Goal: Download file/media

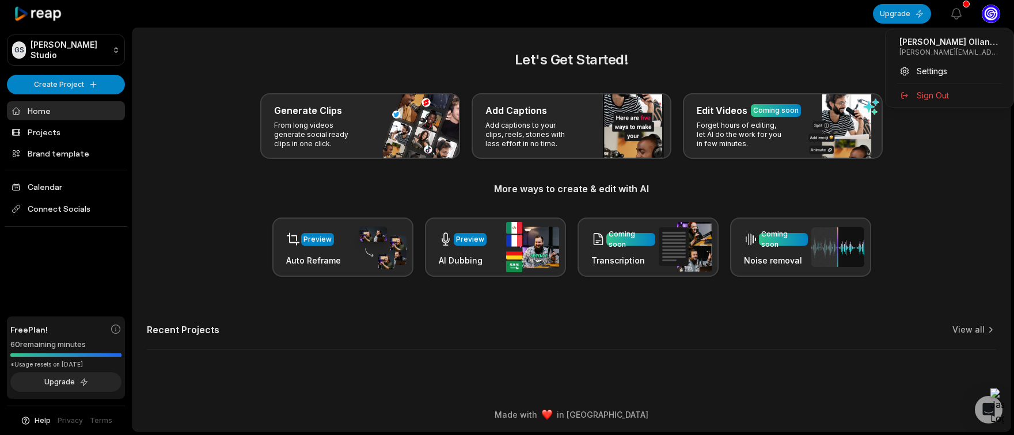
click at [988, 13] on html "GS Giangiacomo's Studio Create Project Home Projects Brand template Calendar Co…" at bounding box center [507, 217] width 1014 height 435
click at [83, 45] on html "GS Giangiacomo's Studio Create Project Home Projects Brand template Calendar Co…" at bounding box center [507, 217] width 1014 height 435
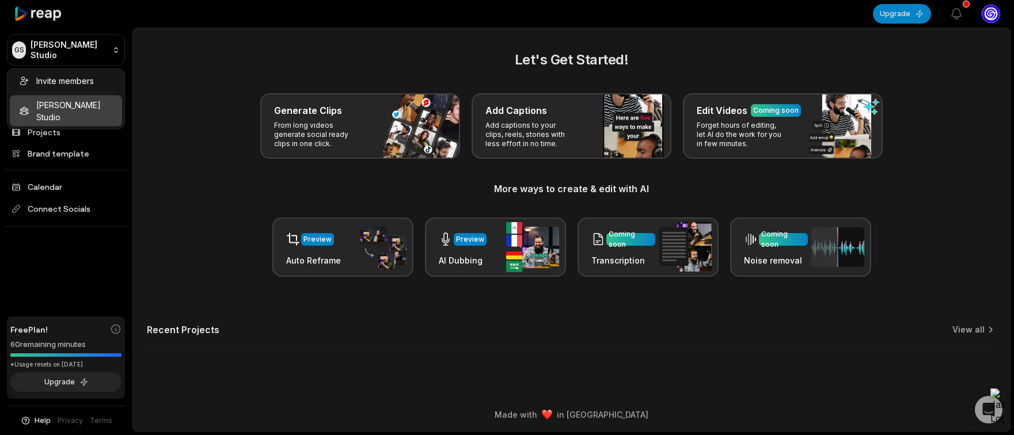
click at [83, 45] on html "GS Giangiacomo's Studio Create Project Home Projects Brand template Calendar Co…" at bounding box center [507, 217] width 1014 height 435
click at [145, 151] on html "GS Giangiacomo's Studio Create Project Home Projects Brand template Calendar Co…" at bounding box center [507, 217] width 1014 height 435
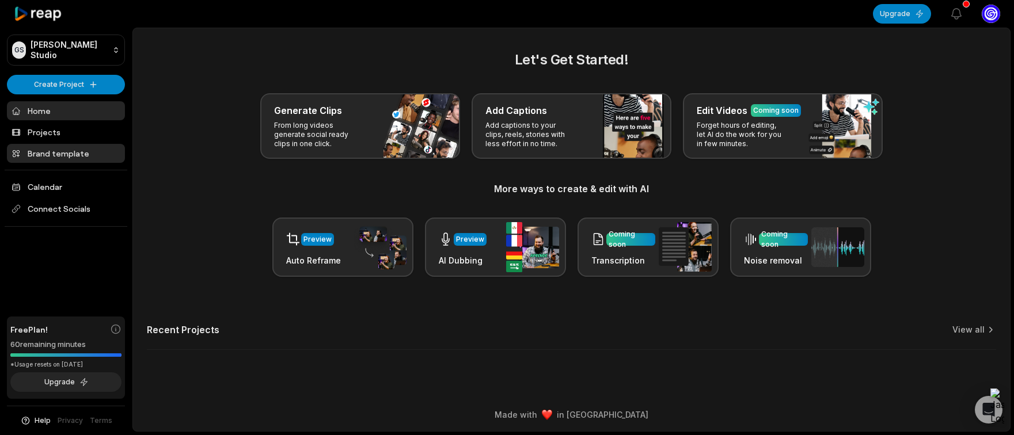
click at [82, 155] on link "Brand template" at bounding box center [66, 153] width 118 height 19
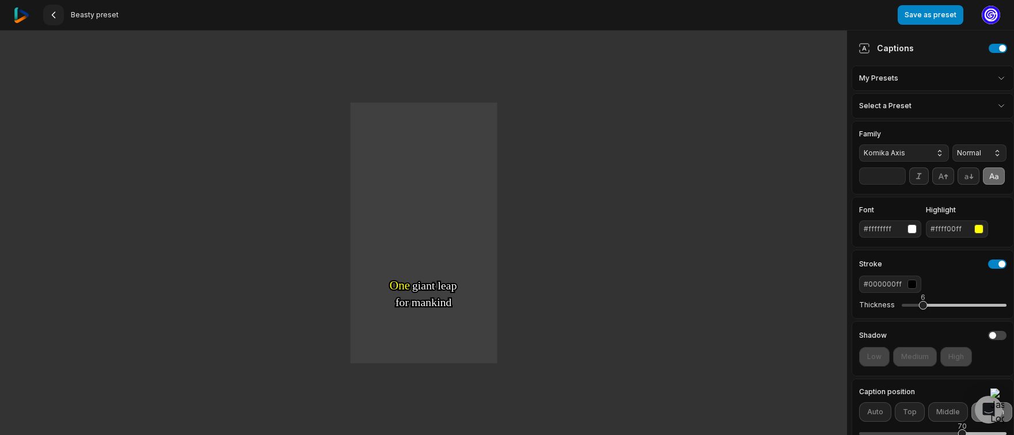
click at [54, 15] on icon at bounding box center [53, 14] width 9 height 9
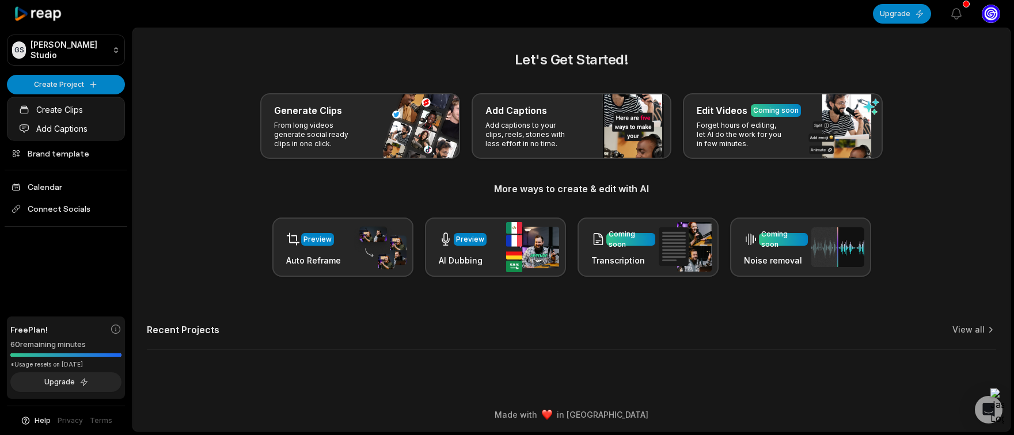
click at [75, 86] on html "GS Giangiacomo's Studio Create Project Home Projects Brand template Calendar Co…" at bounding box center [507, 217] width 1014 height 435
click at [92, 88] on html "GS Giangiacomo's Studio Create Project Home Projects Brand template Calendar Co…" at bounding box center [507, 217] width 1014 height 435
click at [92, 89] on html "GS Giangiacomo's Studio Create Project Home Projects Brand template Calendar Co…" at bounding box center [507, 217] width 1014 height 435
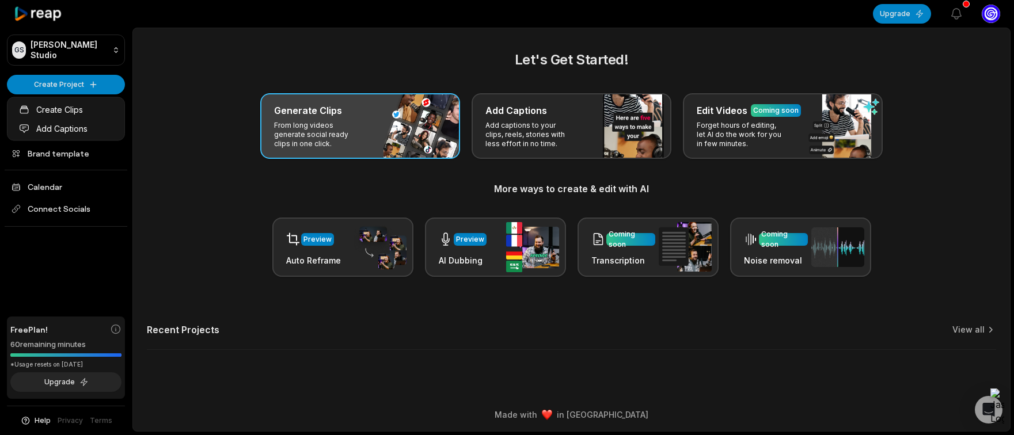
click at [412, 136] on html "GS Giangiacomo's Studio Create Project Home Projects Brand template Calendar Co…" at bounding box center [507, 217] width 1014 height 435
click at [411, 136] on div "Generate Clips From long videos generate social ready clips in one click." at bounding box center [360, 126] width 200 height 66
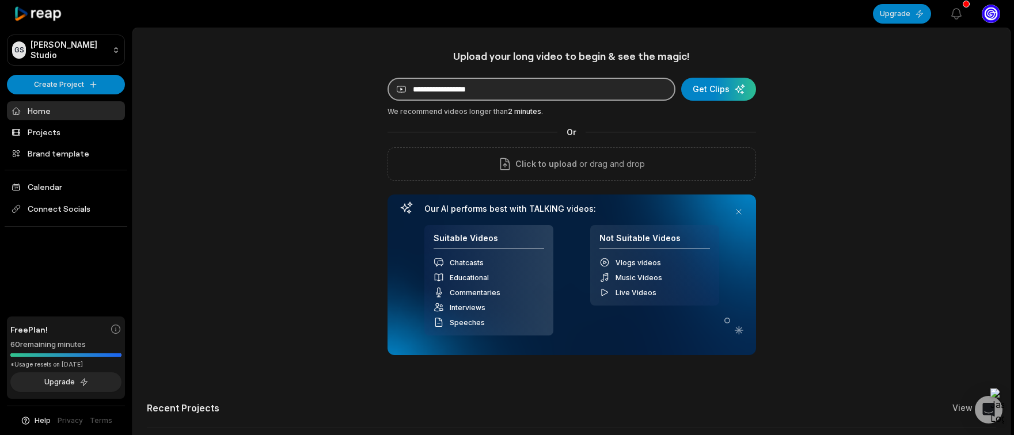
click at [495, 92] on input at bounding box center [531, 89] width 288 height 23
paste input "**********"
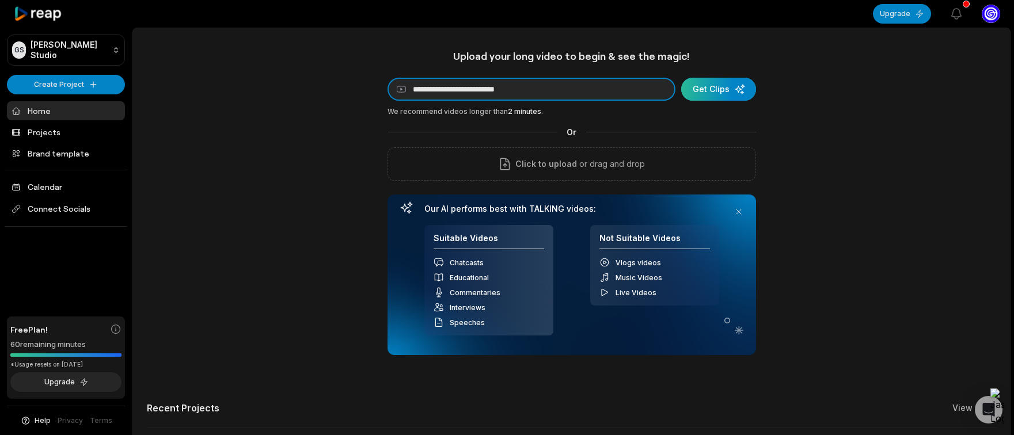
type input "**********"
click at [709, 91] on div "submit" at bounding box center [718, 89] width 75 height 23
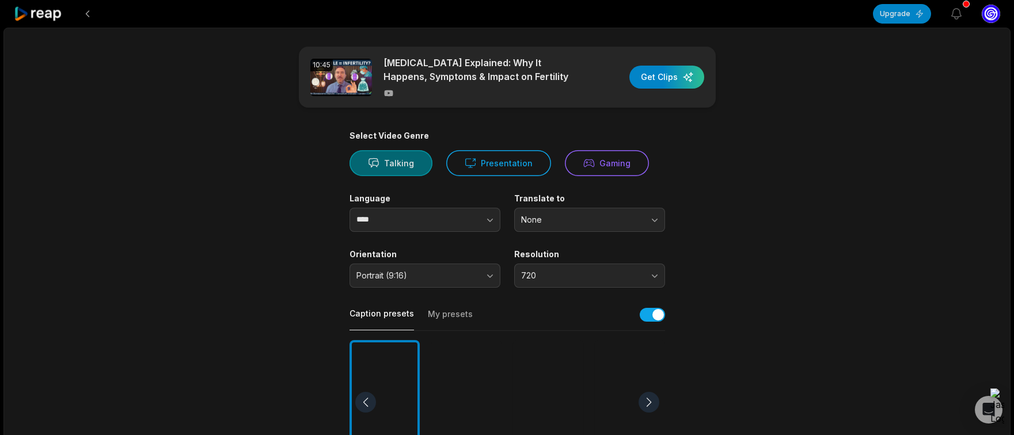
scroll to position [1, 0]
click at [411, 165] on button "Talking" at bounding box center [390, 163] width 83 height 26
click at [479, 225] on button "button" at bounding box center [467, 220] width 66 height 24
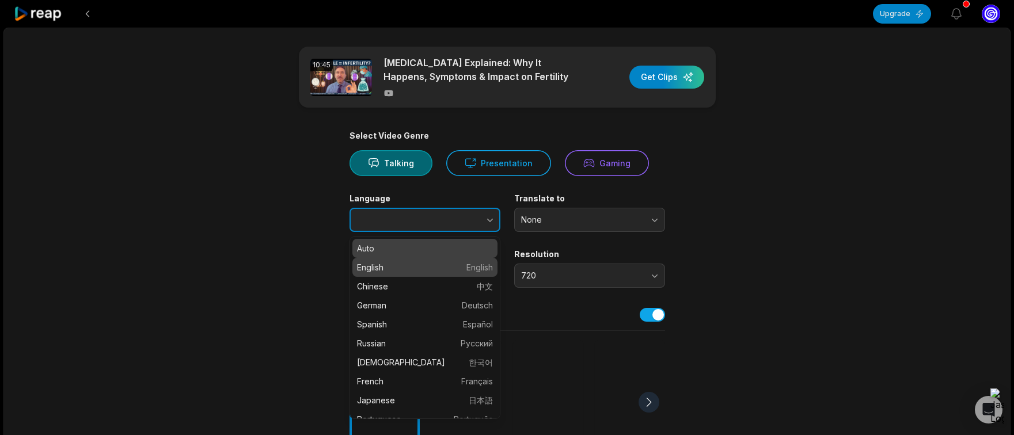
scroll to position [1, 0]
type input "*******"
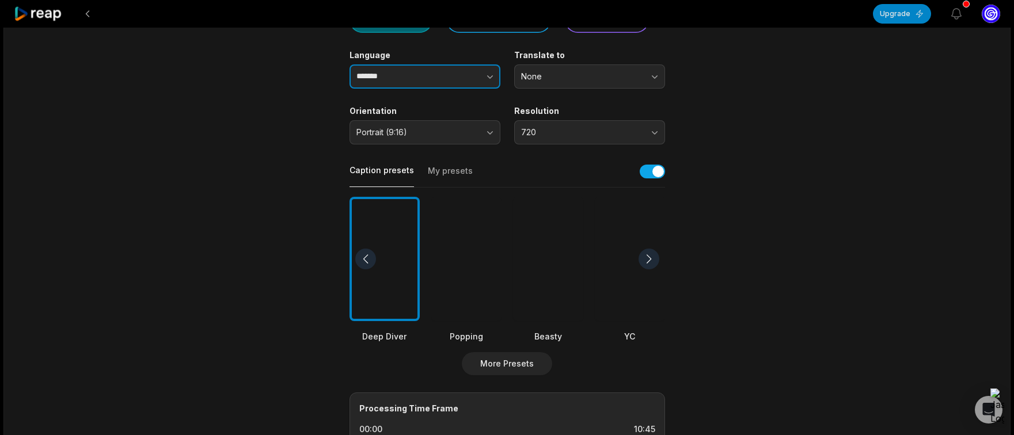
scroll to position [163, 0]
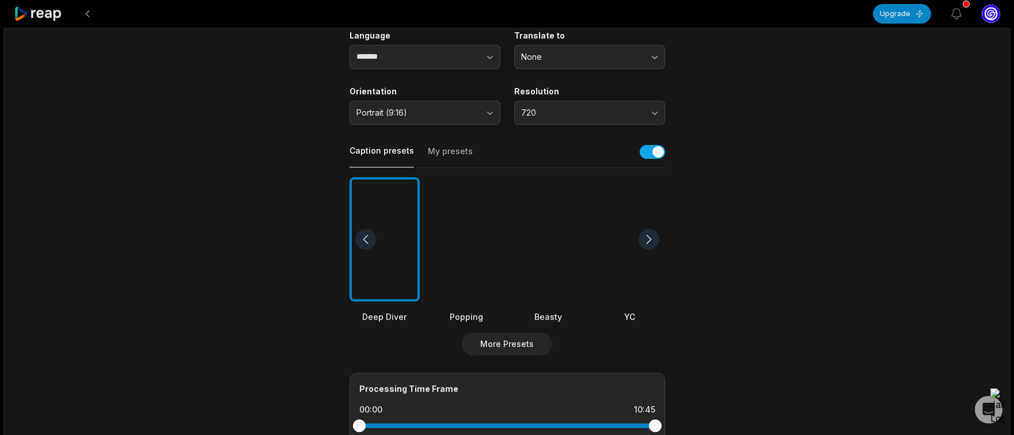
click at [646, 237] on div at bounding box center [648, 239] width 21 height 21
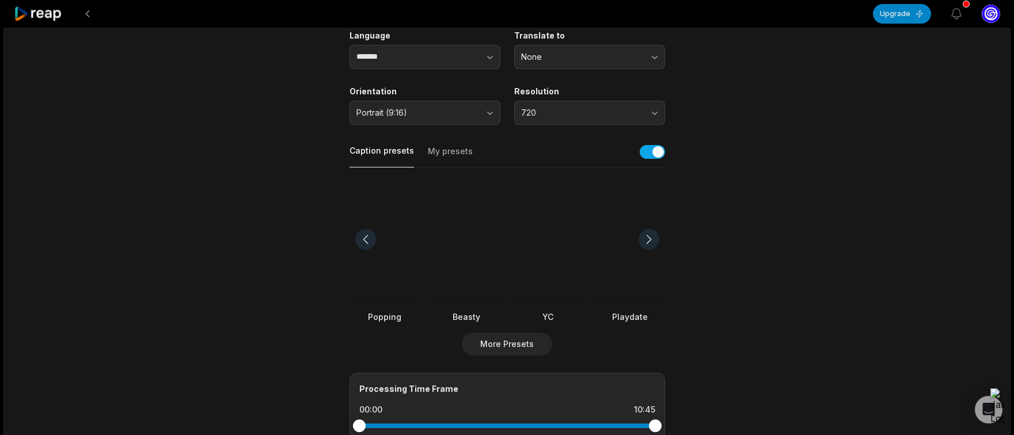
click at [646, 237] on div at bounding box center [648, 239] width 21 height 21
click at [647, 237] on div at bounding box center [648, 239] width 21 height 21
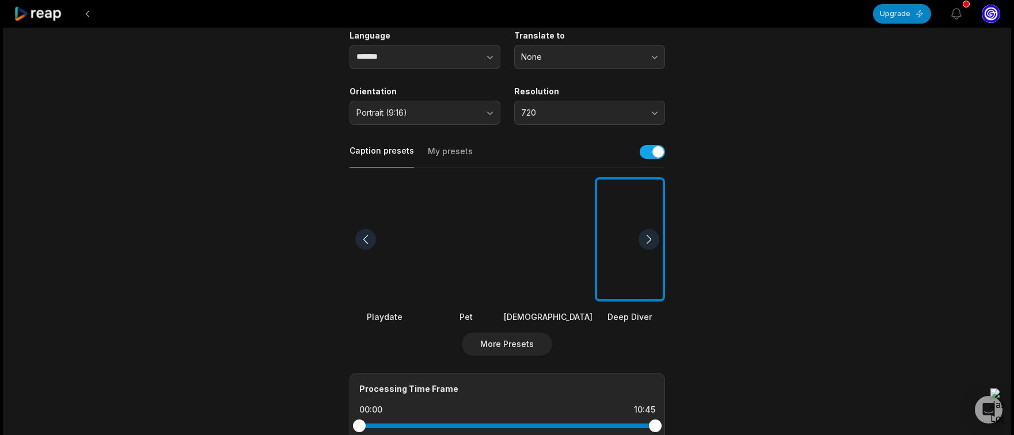
click at [647, 237] on div at bounding box center [648, 239] width 21 height 21
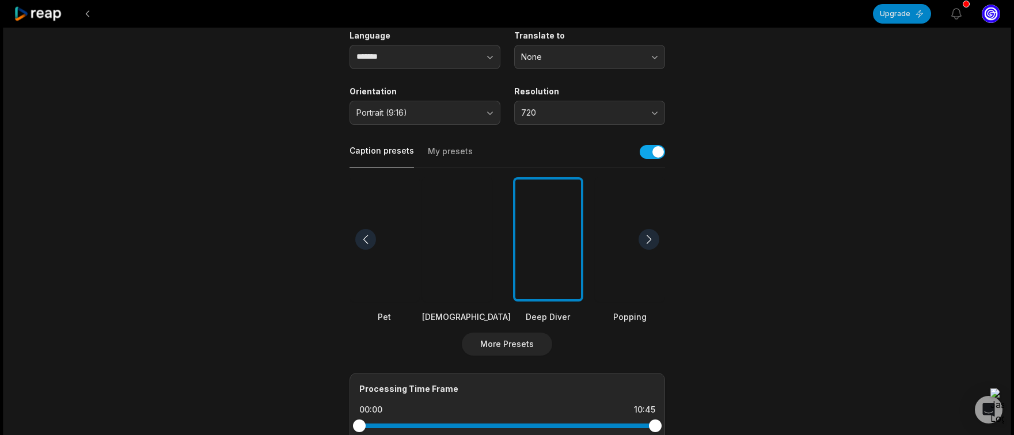
click at [647, 237] on div at bounding box center [648, 239] width 21 height 21
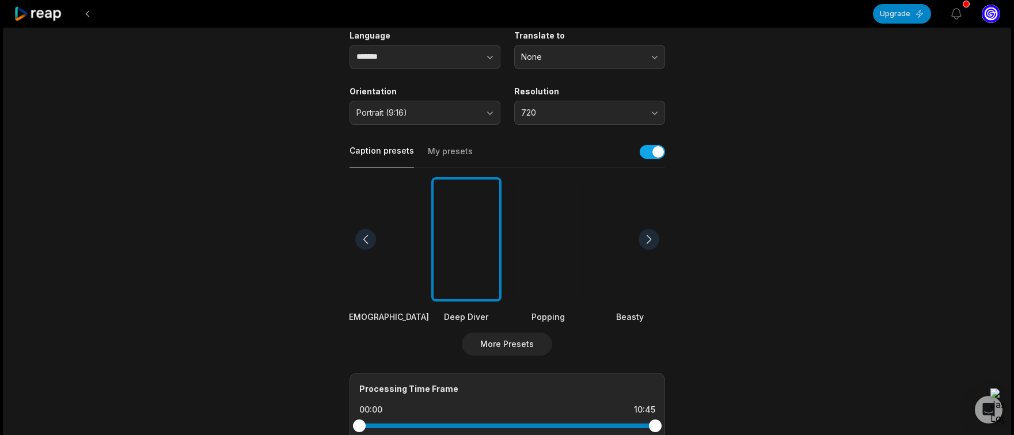
click at [647, 237] on div at bounding box center [648, 239] width 21 height 21
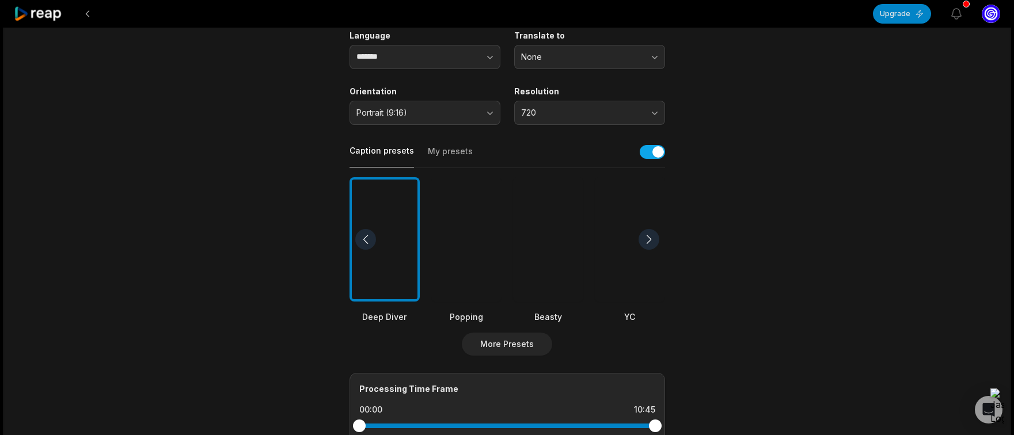
click at [647, 237] on div at bounding box center [648, 239] width 21 height 21
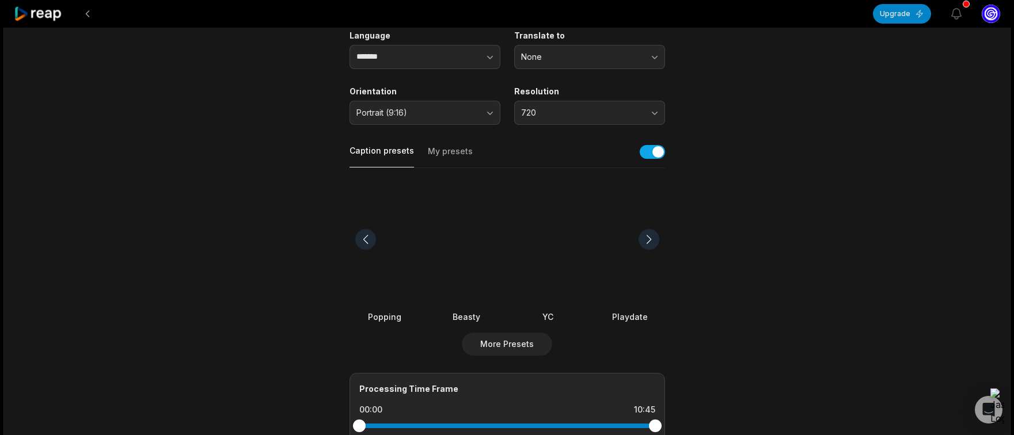
click at [391, 238] on div at bounding box center [384, 239] width 70 height 125
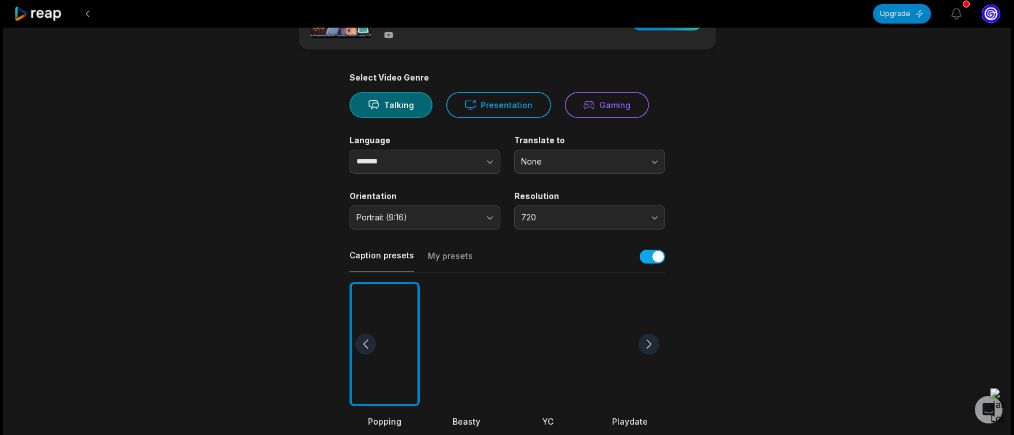
scroll to position [0, 0]
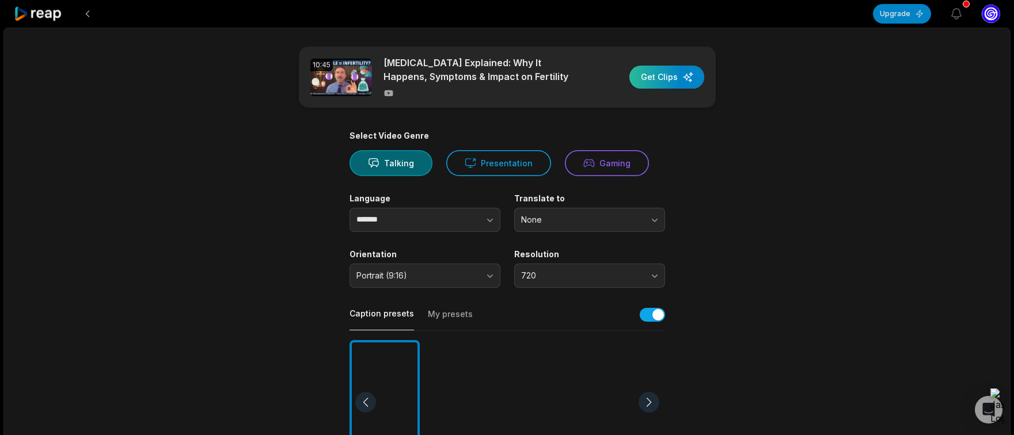
click at [659, 77] on div "button" at bounding box center [666, 77] width 75 height 23
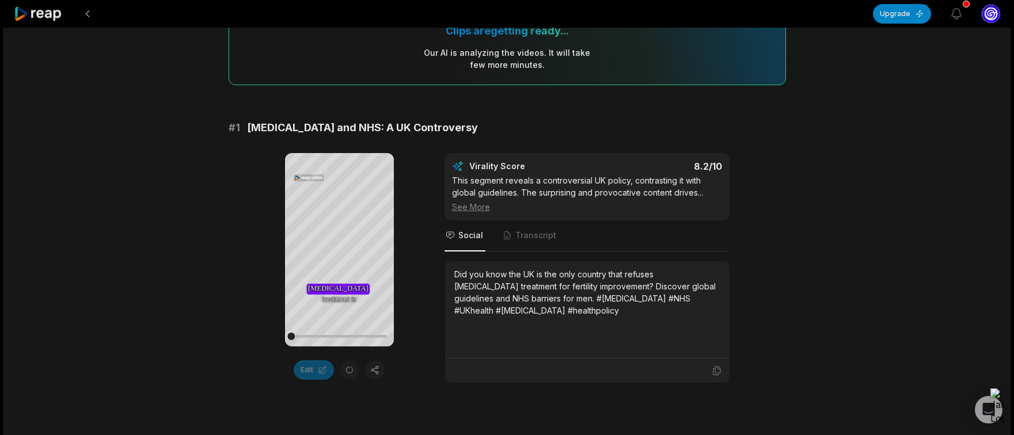
scroll to position [116, 0]
click at [340, 249] on icon at bounding box center [339, 249] width 9 height 10
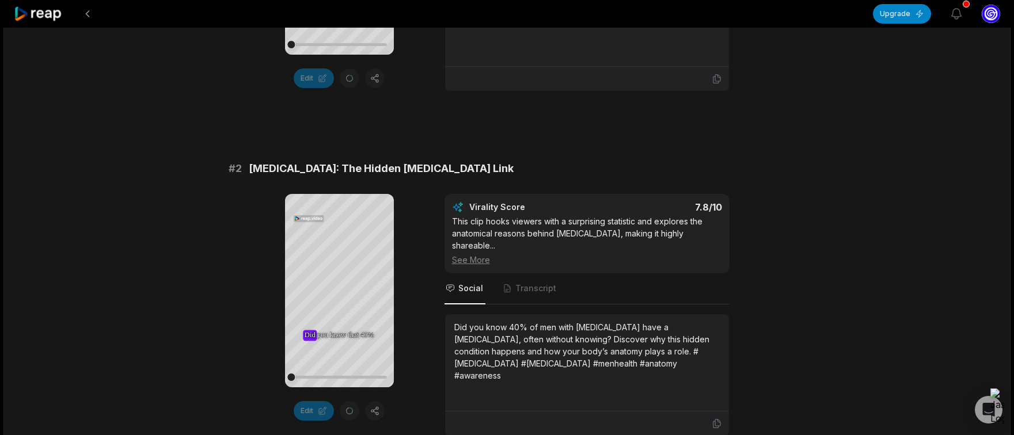
scroll to position [408, 0]
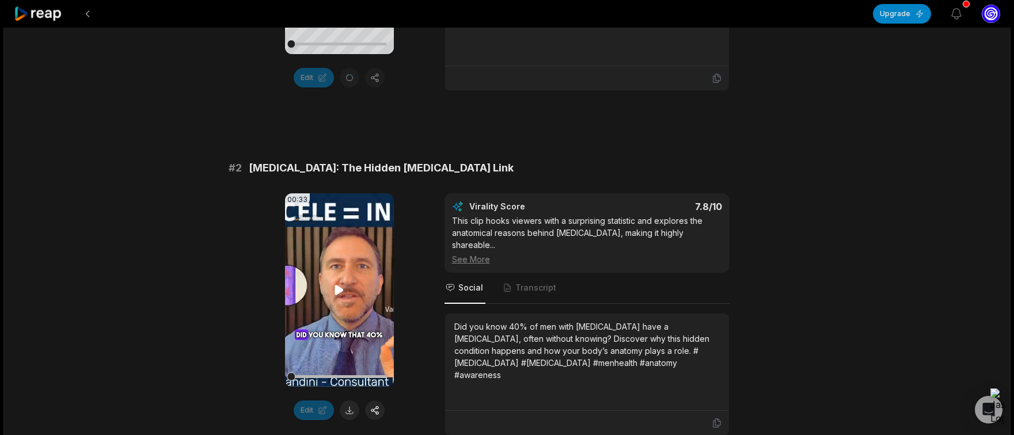
click at [338, 287] on icon at bounding box center [339, 291] width 9 height 10
click at [352, 410] on button at bounding box center [350, 411] width 20 height 20
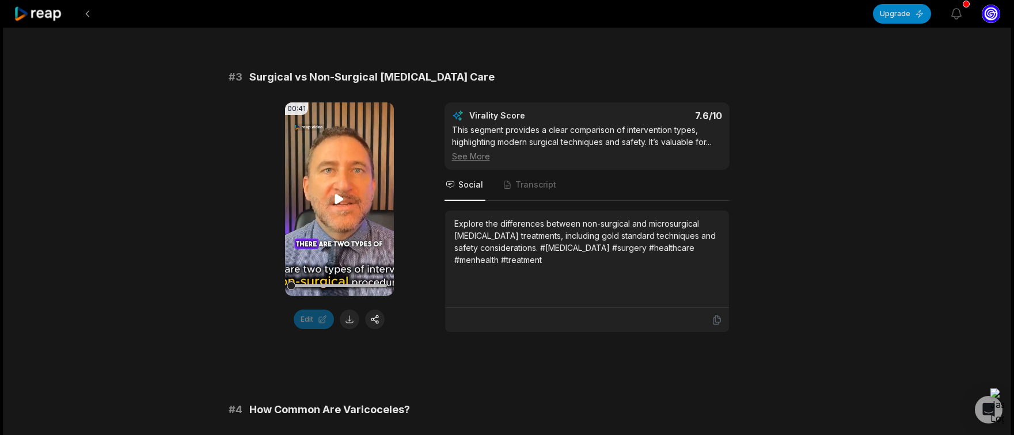
scroll to position [831, 0]
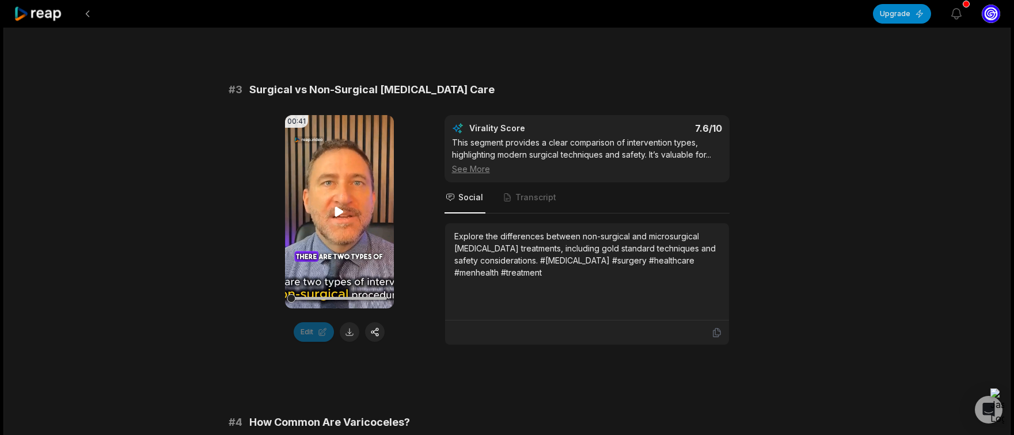
click at [340, 207] on icon at bounding box center [339, 212] width 9 height 10
drag, startPoint x: 334, startPoint y: 287, endPoint x: 344, endPoint y: 287, distance: 9.2
click at [344, 297] on div at bounding box center [339, 298] width 96 height 3
drag, startPoint x: 357, startPoint y: 287, endPoint x: 363, endPoint y: 288, distance: 5.8
click at [352, 294] on div at bounding box center [348, 298] width 9 height 9
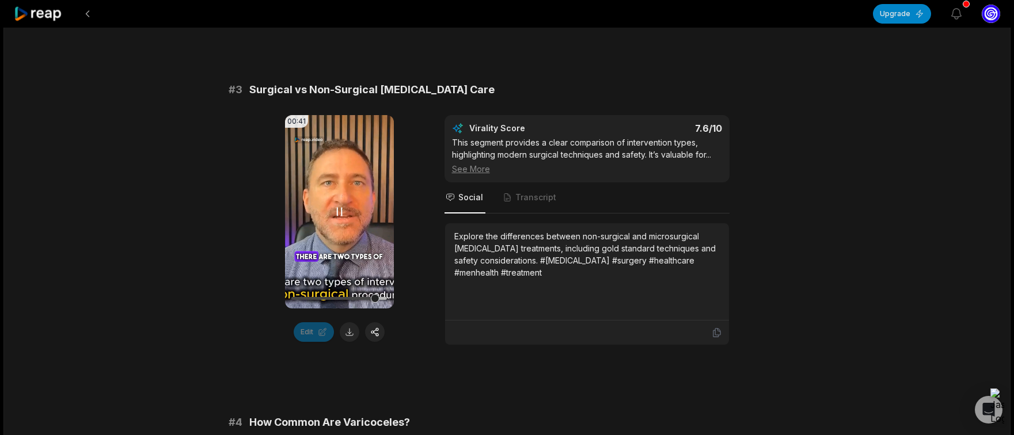
drag, startPoint x: 367, startPoint y: 286, endPoint x: 376, endPoint y: 286, distance: 9.2
click at [376, 294] on div at bounding box center [375, 298] width 9 height 9
click at [348, 322] on button at bounding box center [350, 332] width 20 height 20
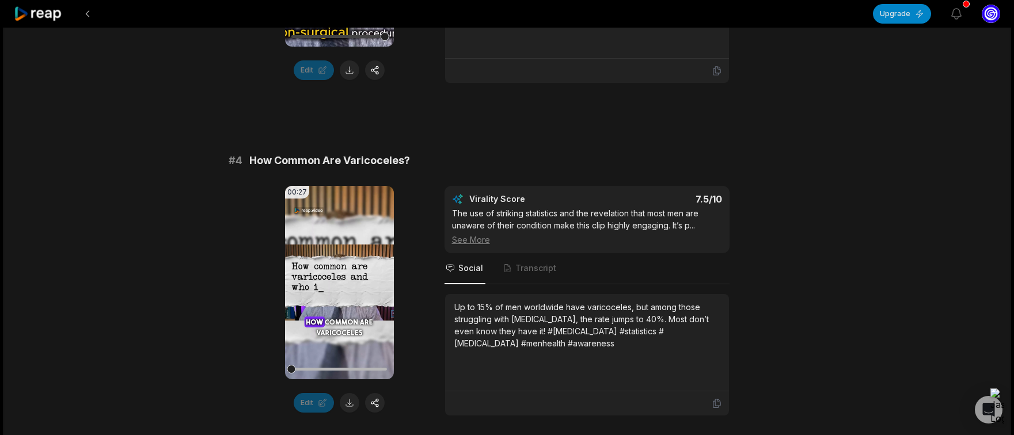
scroll to position [1112, 0]
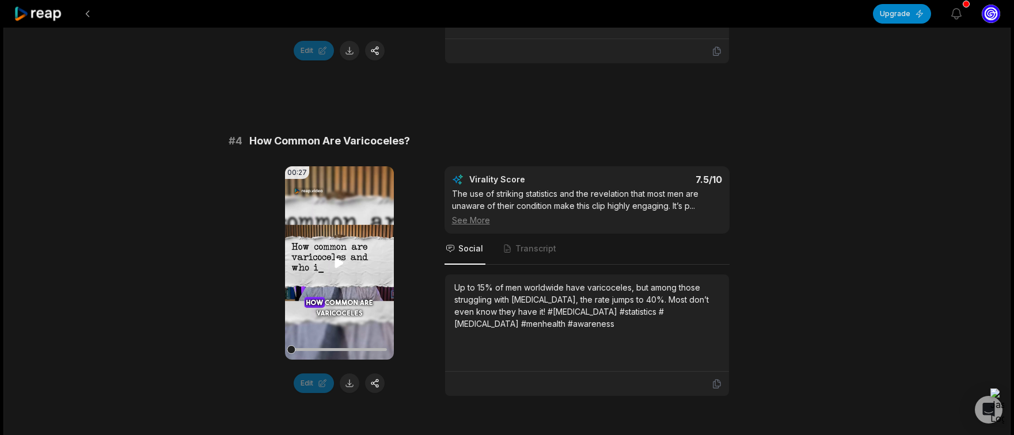
click at [336, 258] on icon at bounding box center [339, 263] width 9 height 10
click at [342, 256] on icon at bounding box center [339, 263] width 14 height 14
click at [348, 374] on button at bounding box center [350, 384] width 20 height 20
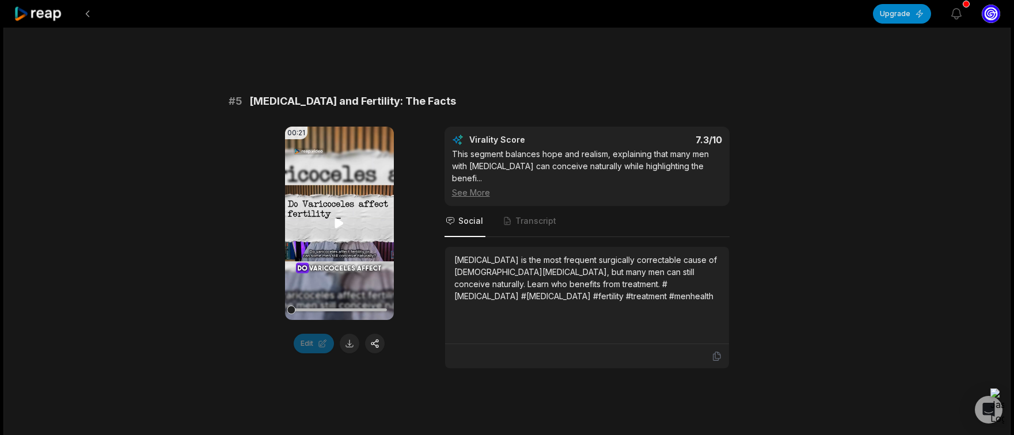
scroll to position [1496, 0]
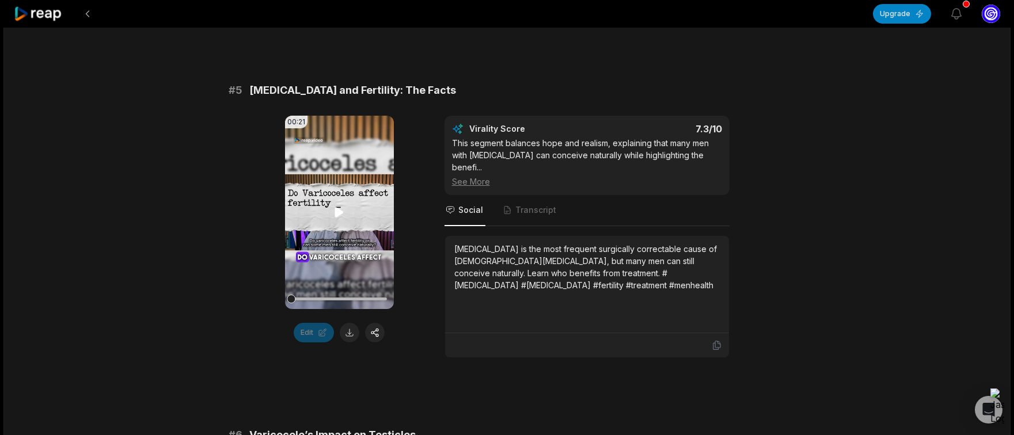
click at [341, 208] on icon at bounding box center [339, 213] width 9 height 10
click at [341, 209] on icon at bounding box center [339, 212] width 5 height 7
drag, startPoint x: 303, startPoint y: 286, endPoint x: 328, endPoint y: 288, distance: 25.4
click at [306, 295] on div at bounding box center [301, 299] width 9 height 9
click at [357, 298] on div at bounding box center [339, 299] width 96 height 3
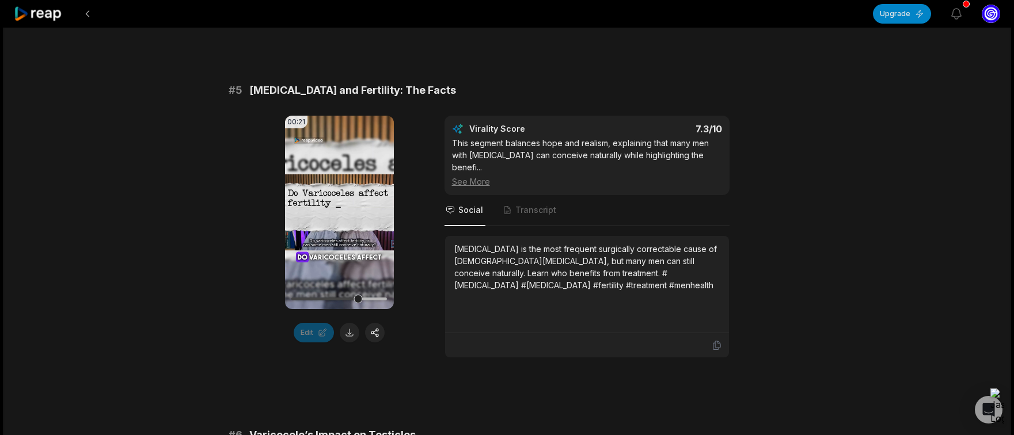
click at [353, 323] on button at bounding box center [350, 333] width 20 height 20
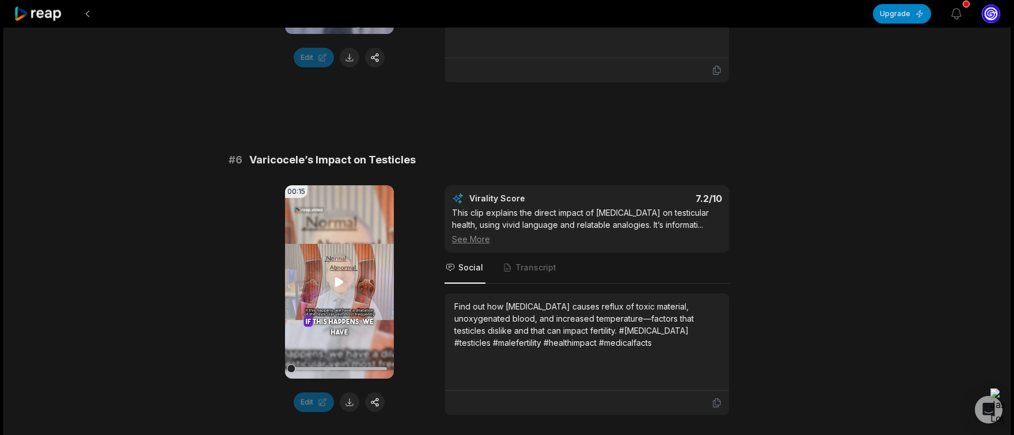
scroll to position [1773, 0]
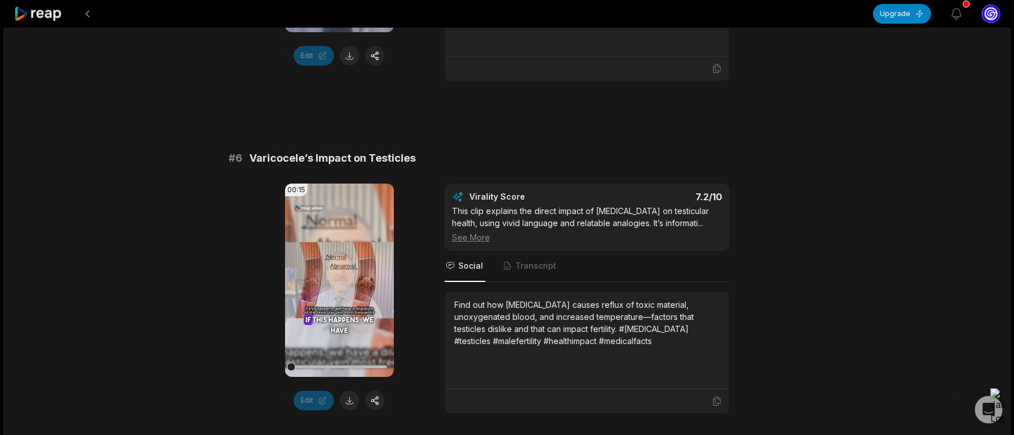
click at [468, 231] on div "See More" at bounding box center [587, 237] width 270 height 12
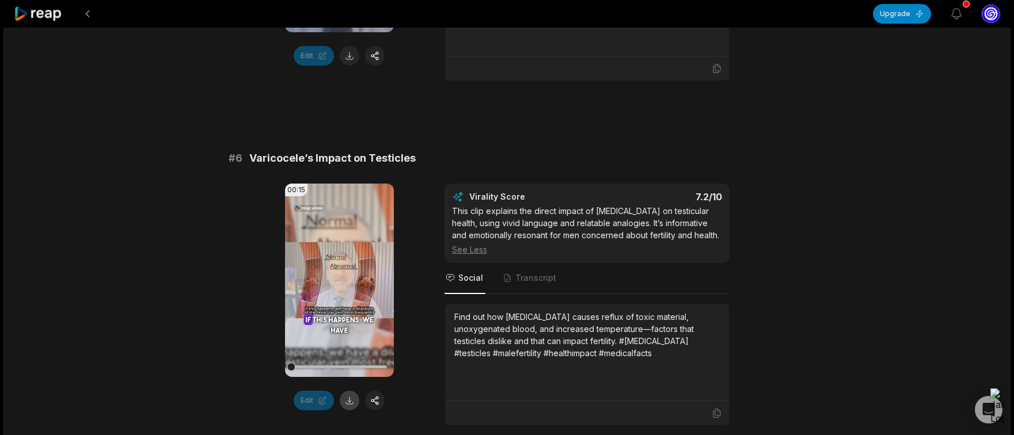
click at [353, 391] on button at bounding box center [350, 401] width 20 height 20
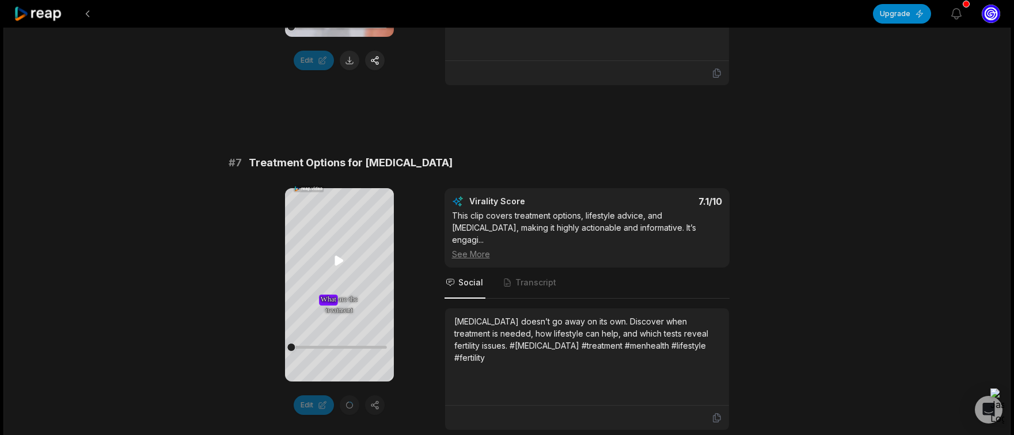
scroll to position [2112, 0]
click at [340, 257] on icon at bounding box center [339, 262] width 14 height 14
click at [339, 259] on icon at bounding box center [339, 262] width 14 height 14
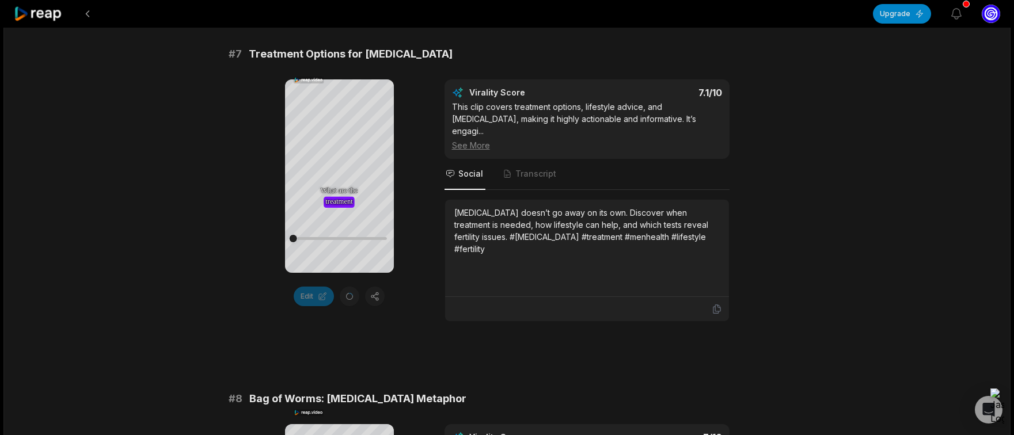
scroll to position [2207, 0]
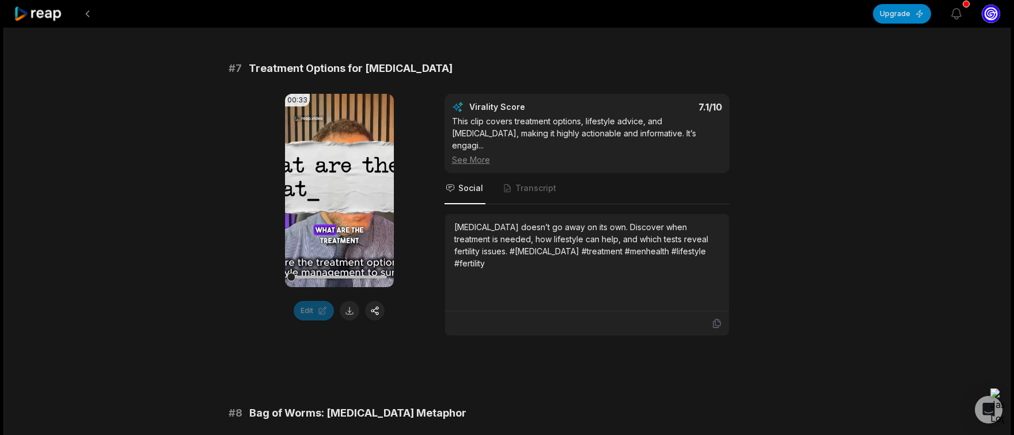
scroll to position [2115, 0]
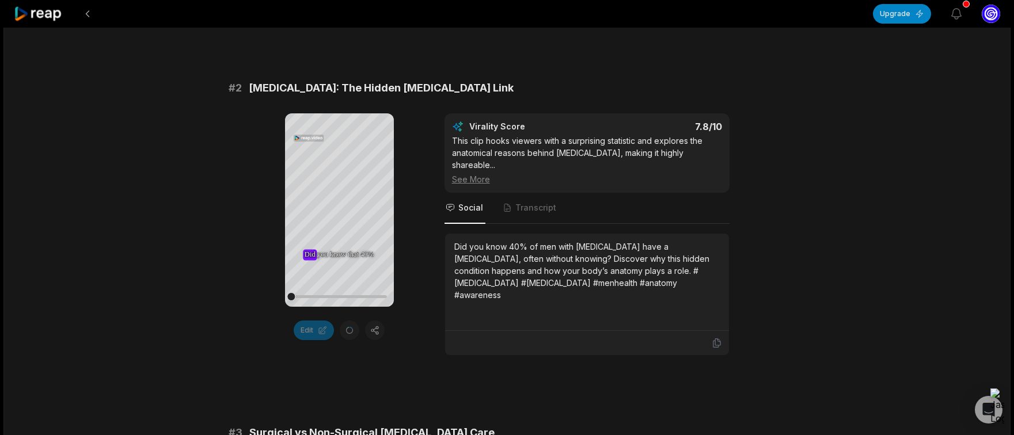
scroll to position [402, 0]
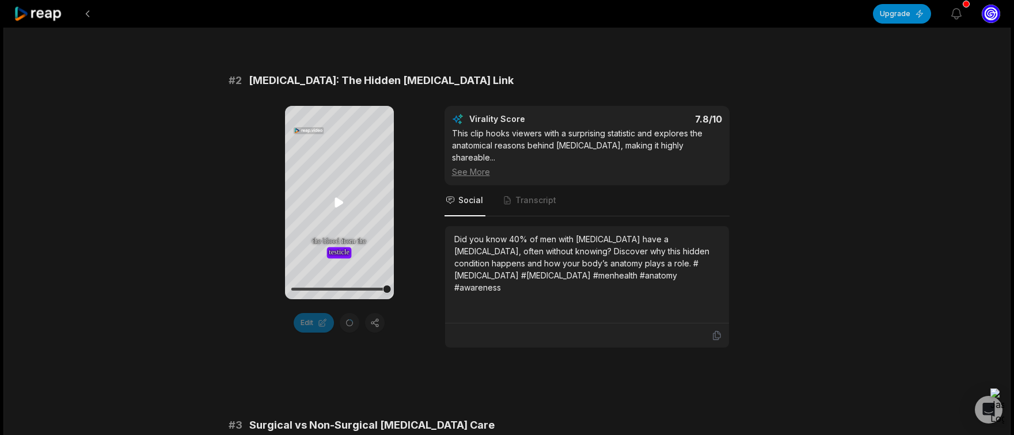
click at [393, 288] on div "Your browser does not support mp4 format. Did Did you you know know that that 4…" at bounding box center [339, 202] width 109 height 193
